Goal: Information Seeking & Learning: Learn about a topic

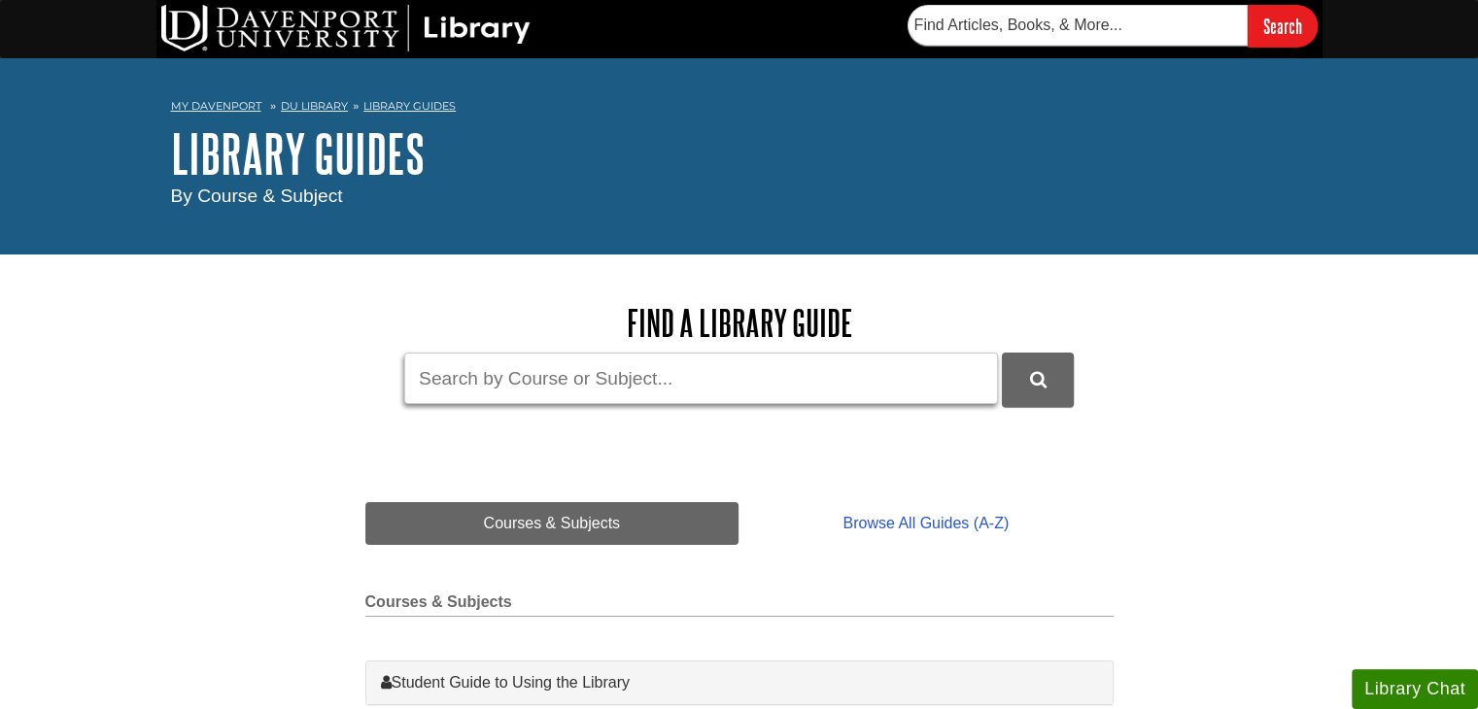
click at [482, 372] on input "Guide Search Terms" at bounding box center [701, 378] width 594 height 51
type input "nurs 600"
click at [1002, 353] on button "DU Library Guides Search" at bounding box center [1038, 379] width 72 height 53
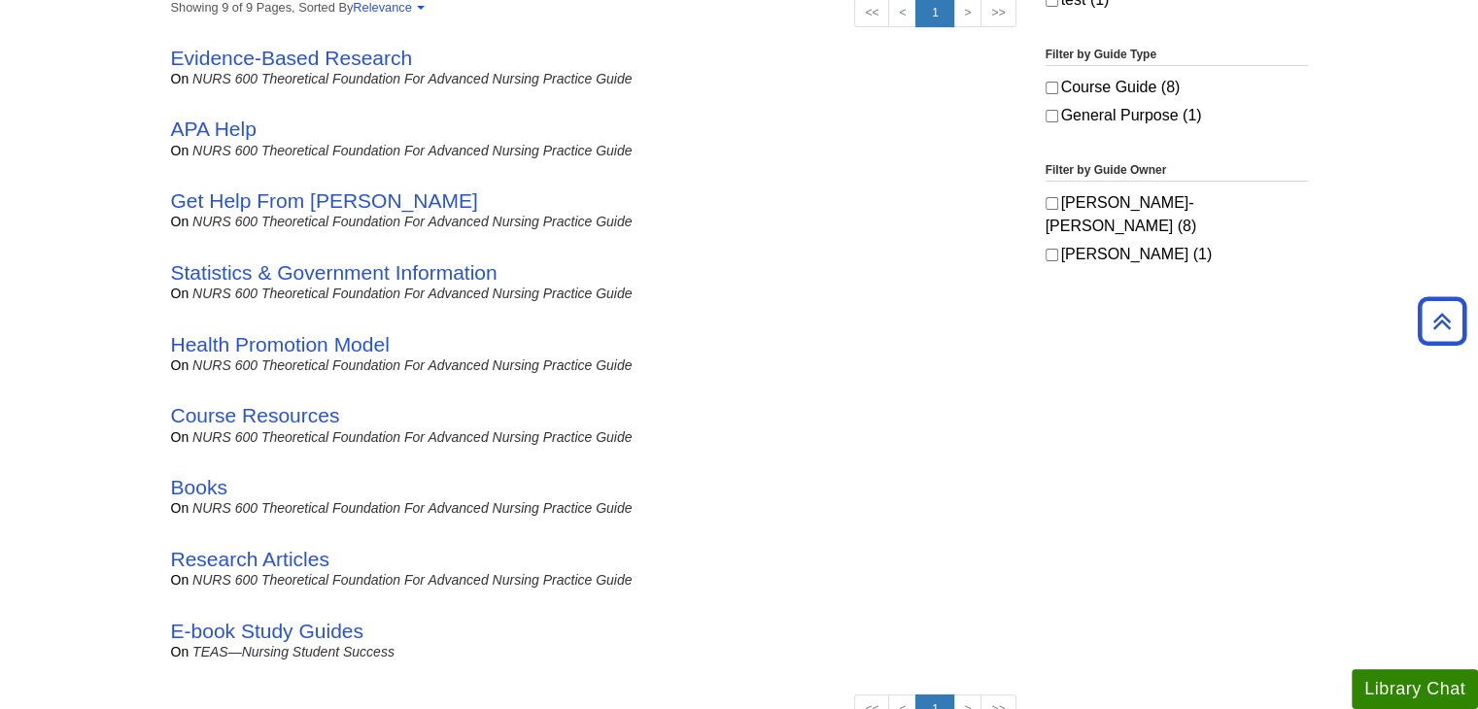
scroll to position [544, 0]
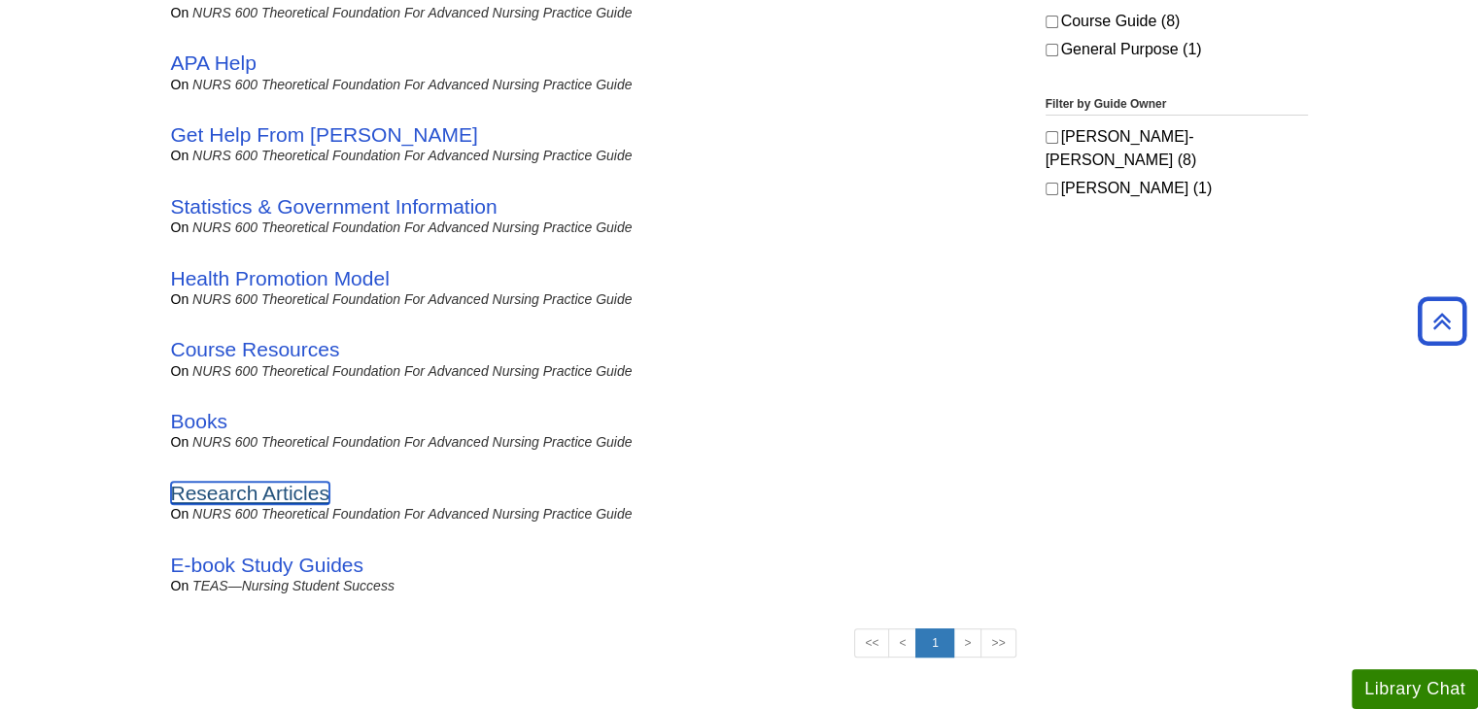
click at [233, 493] on link "Research Articles" at bounding box center [250, 493] width 158 height 22
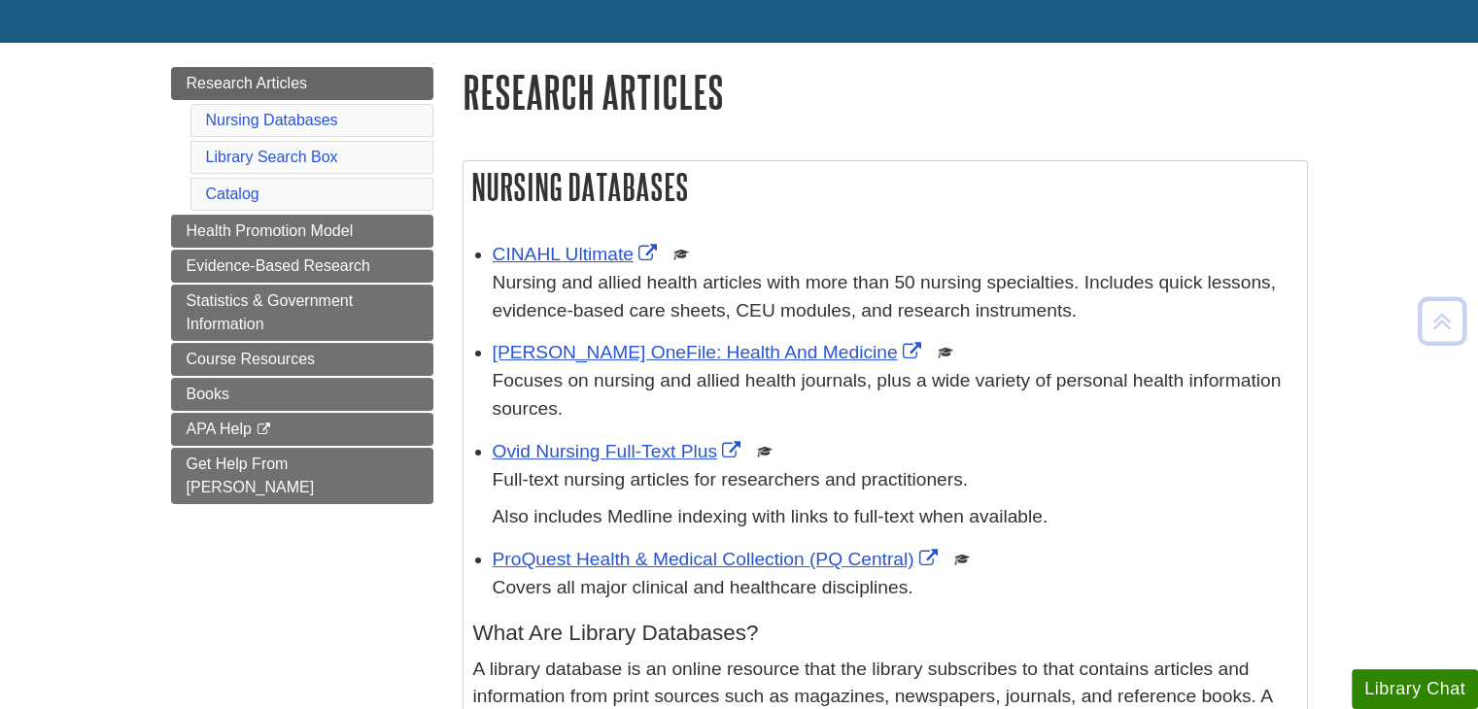
scroll to position [272, 0]
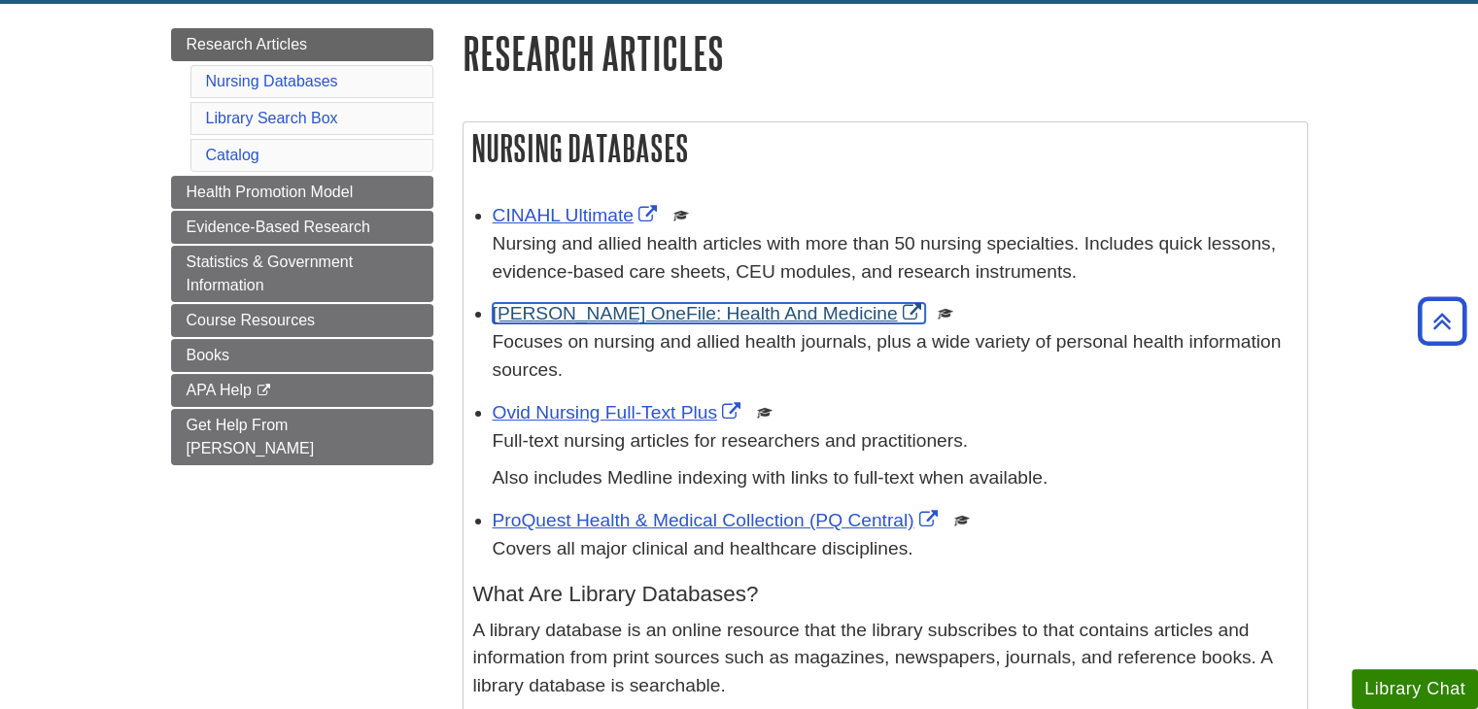
click at [679, 310] on link "Gale OneFile: Health And Medicine" at bounding box center [709, 313] width 433 height 20
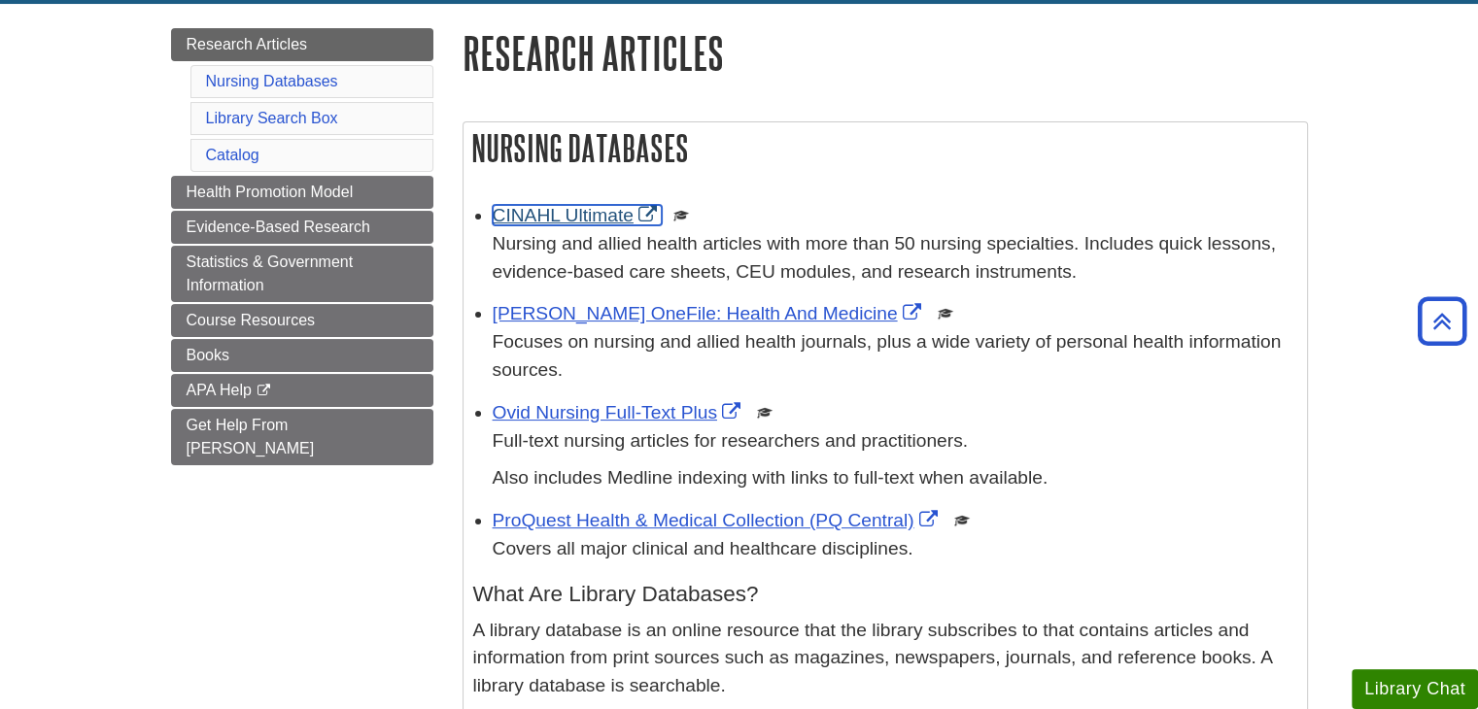
click at [588, 220] on link "CINAHL Ultimate" at bounding box center [577, 215] width 169 height 20
click at [636, 419] on link "Ovid Nursing Full-Text Plus" at bounding box center [619, 412] width 253 height 20
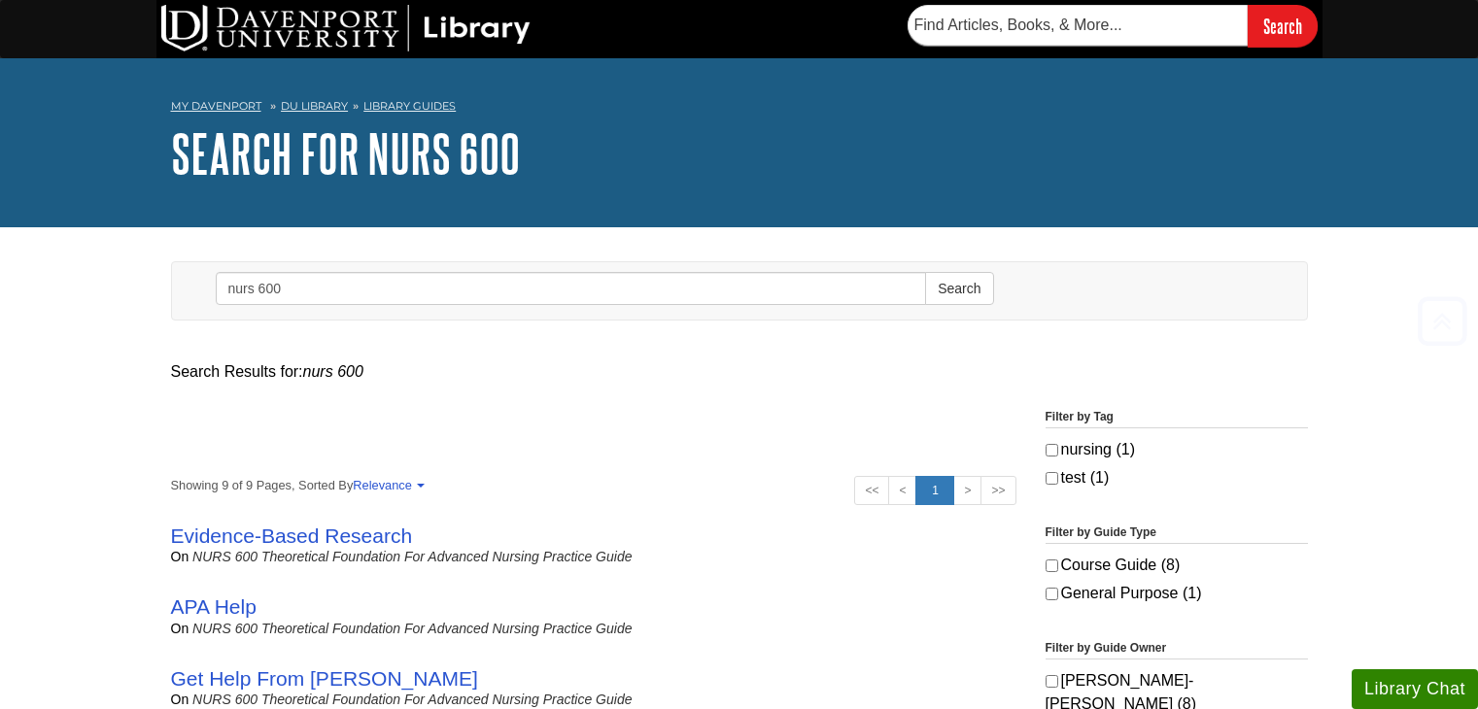
scroll to position [544, 0]
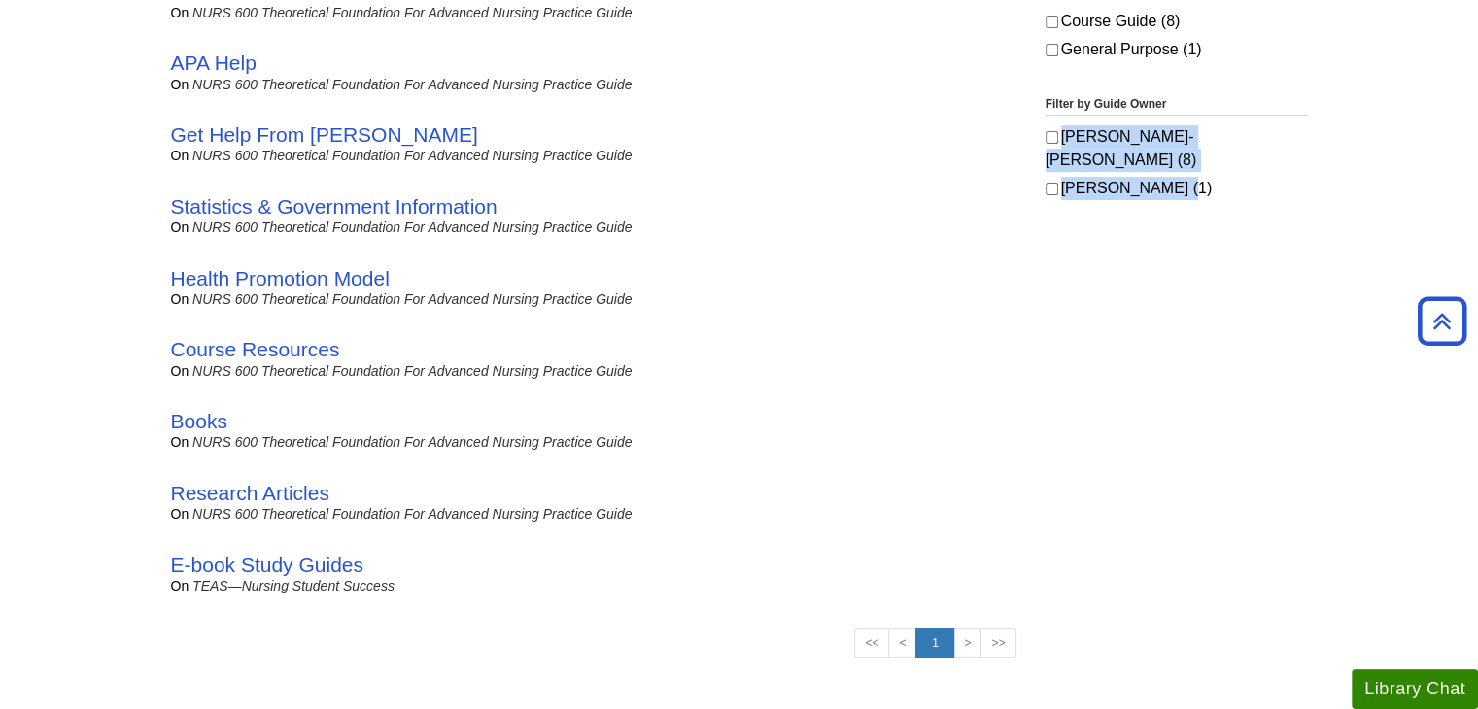
drag, startPoint x: 1476, startPoint y: 268, endPoint x: 1440, endPoint y: 95, distance: 176.6
click at [1440, 95] on body "Skip to Main Content Search My Davenport DU Library Library Guides Search Searc…" at bounding box center [739, 329] width 1478 height 1747
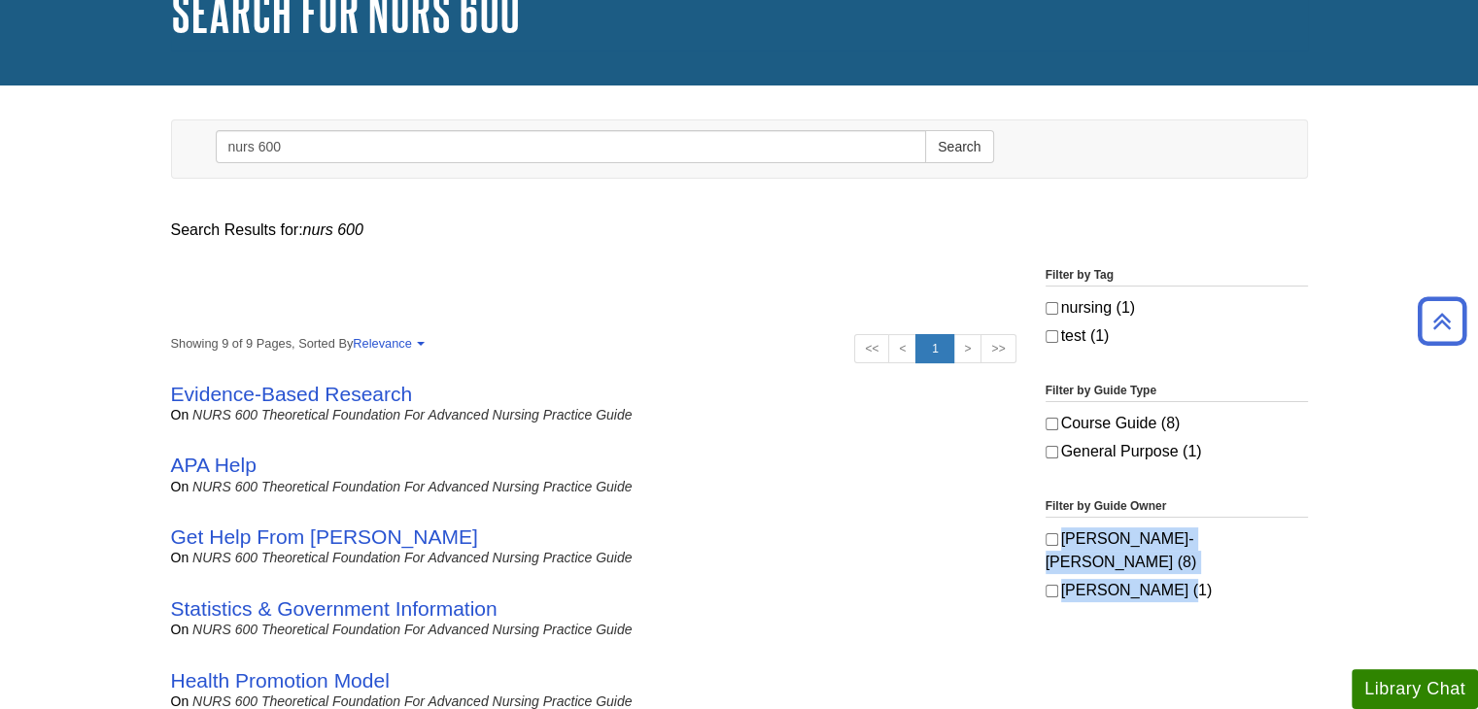
scroll to position [0, 0]
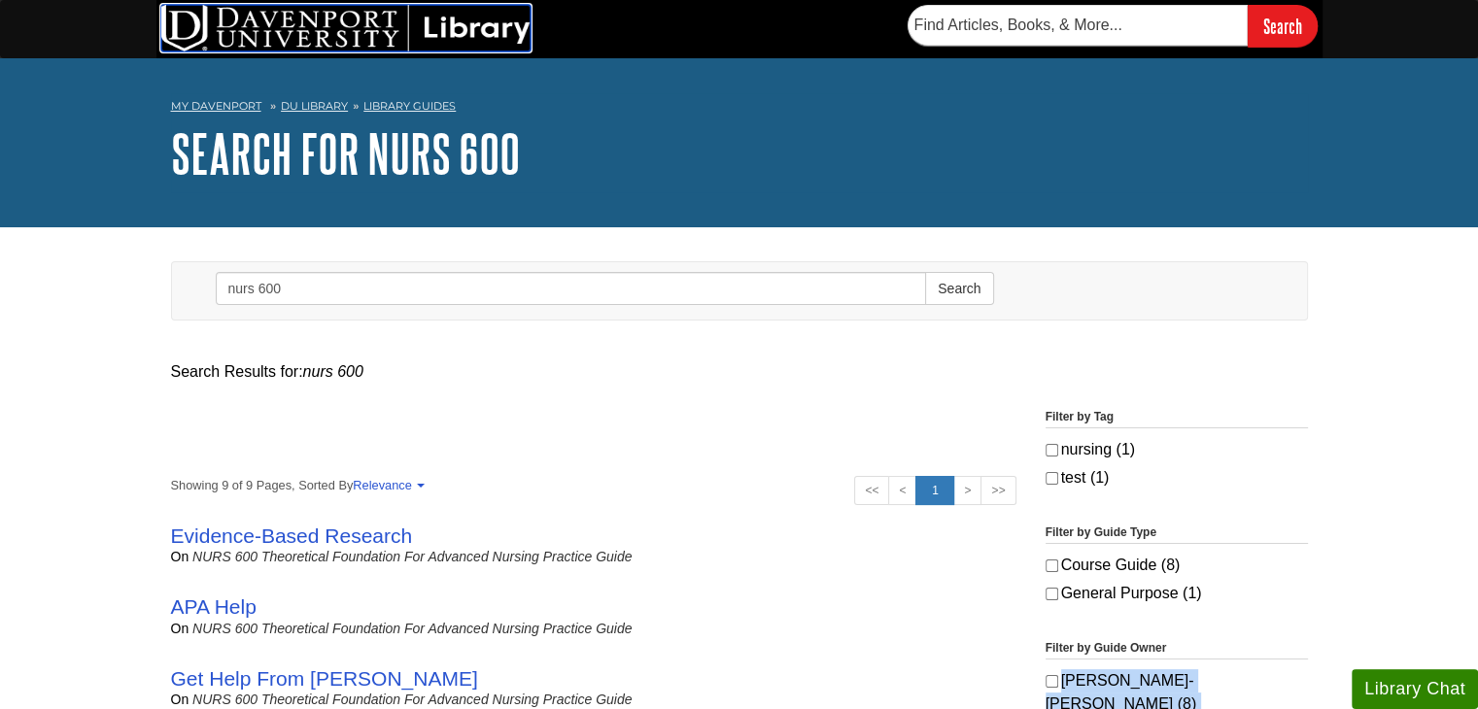
click at [327, 23] on img at bounding box center [345, 28] width 369 height 47
